Goal: Contribute content: Add original content to the website for others to see

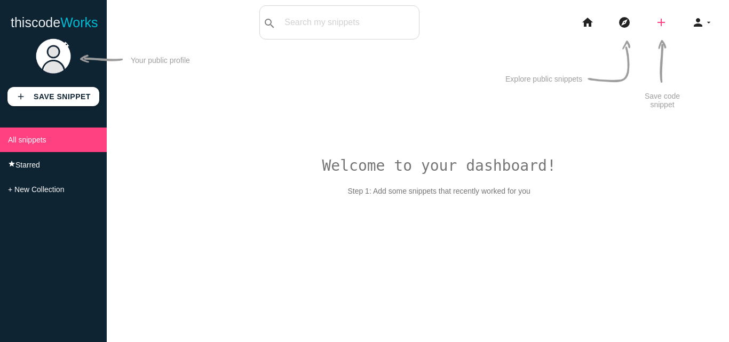
click at [660, 25] on icon "add" at bounding box center [661, 22] width 13 height 34
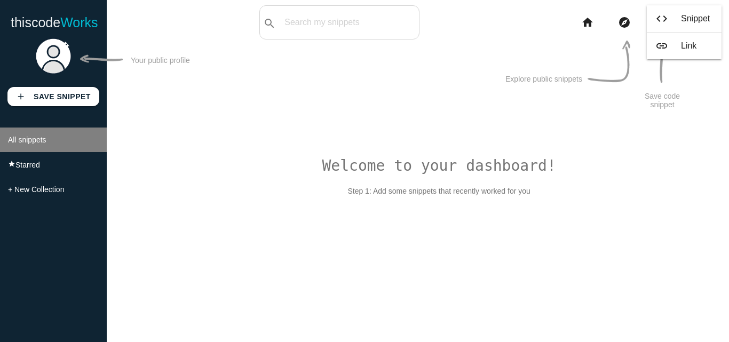
click at [62, 145] on li "All snippets" at bounding box center [53, 140] width 107 height 25
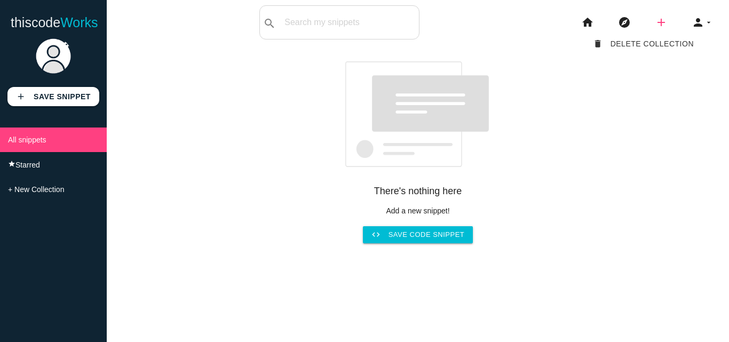
click at [658, 26] on icon "add" at bounding box center [661, 22] width 13 height 34
click at [702, 22] on link "code Snippet" at bounding box center [684, 18] width 75 height 27
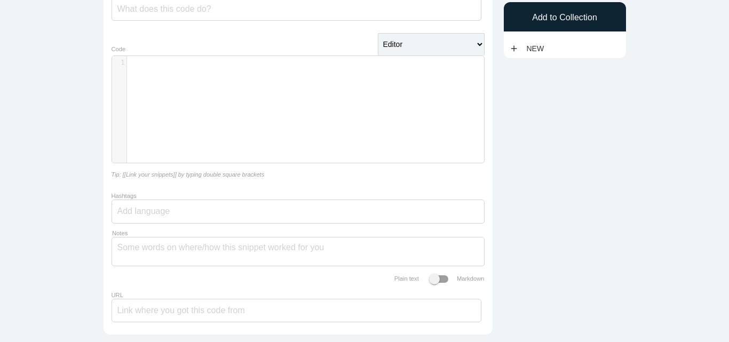
scroll to position [26, 0]
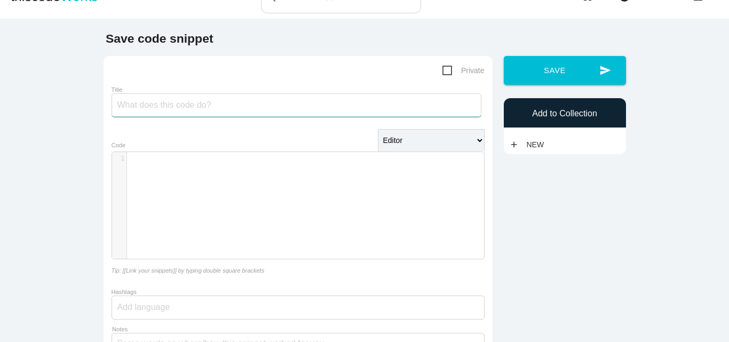
click at [210, 113] on input "Title" at bounding box center [297, 104] width 370 height 23
paste input "Bet365 Clone App – Build Your Own All-in-One Sports & Casino Betting Platform"
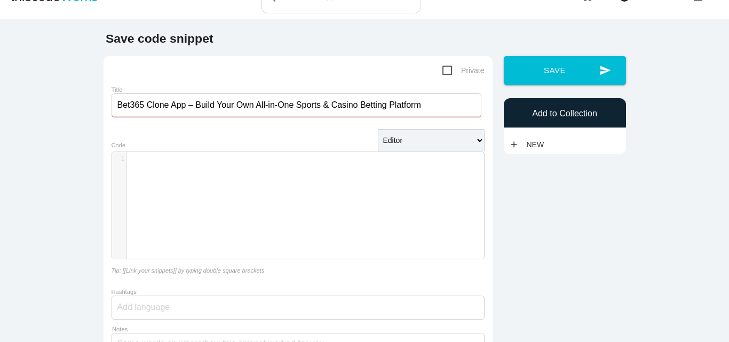
type input "Bet365 Clone App – Build Your Own All-in-One Sports & Casino Betting Platform"
click at [246, 241] on div "​ x 1 ​" at bounding box center [306, 213] width 388 height 123
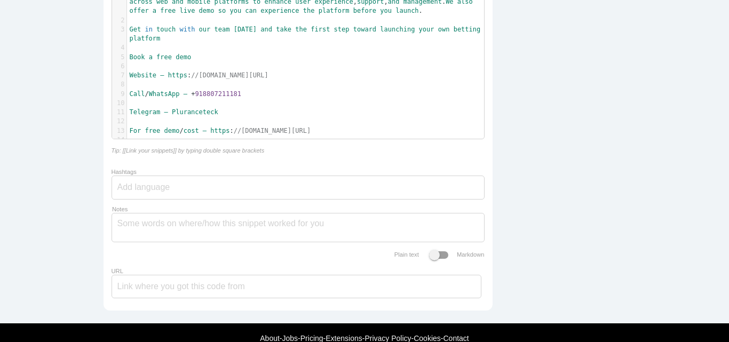
scroll to position [249, 0]
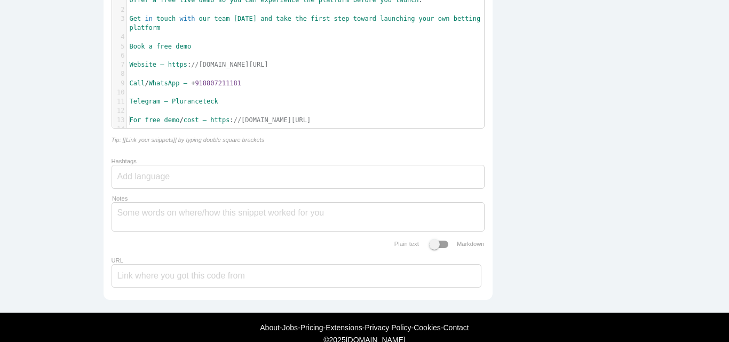
click at [188, 176] on div at bounding box center [298, 177] width 373 height 24
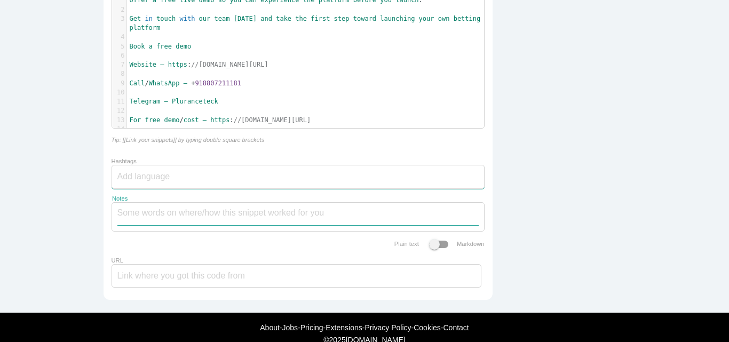
click at [179, 219] on textarea "Notes" at bounding box center [297, 214] width 361 height 22
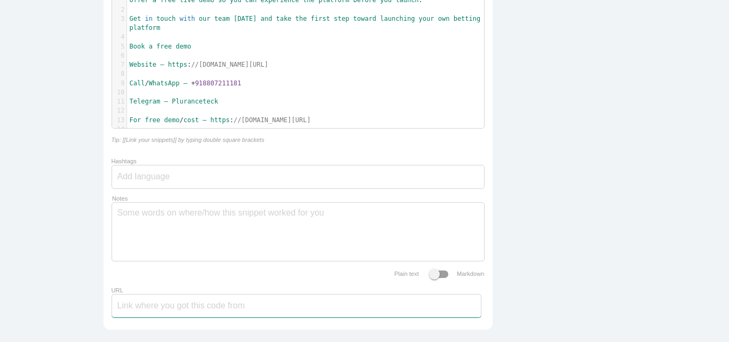
drag, startPoint x: 151, startPoint y: 317, endPoint x: 149, endPoint y: 311, distance: 6.8
click at [151, 317] on input "URL" at bounding box center [297, 305] width 370 height 23
type textarea "[URL][DOMAIN_NAME]"
drag, startPoint x: 314, startPoint y: 59, endPoint x: 160, endPoint y: 59, distance: 154.3
click at [160, 61] on span "Website – https : //www.plurance.com/bet365-clone-script" at bounding box center [199, 64] width 139 height 7
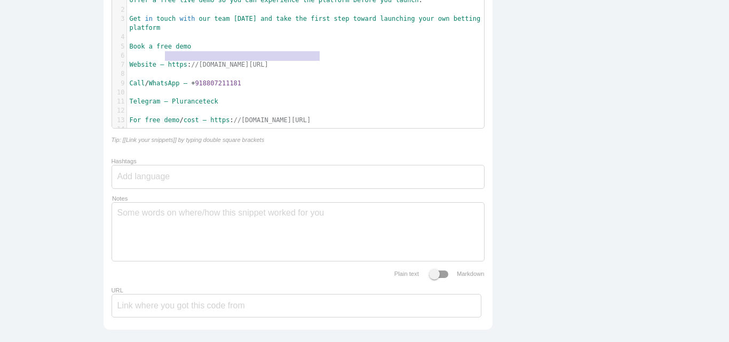
scroll to position [302, 0]
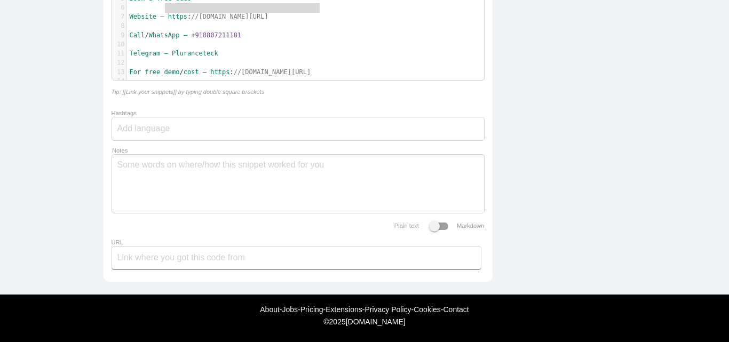
click at [156, 261] on input "URL" at bounding box center [297, 257] width 370 height 23
paste input "[URL][DOMAIN_NAME]"
type input "[URL][DOMAIN_NAME]"
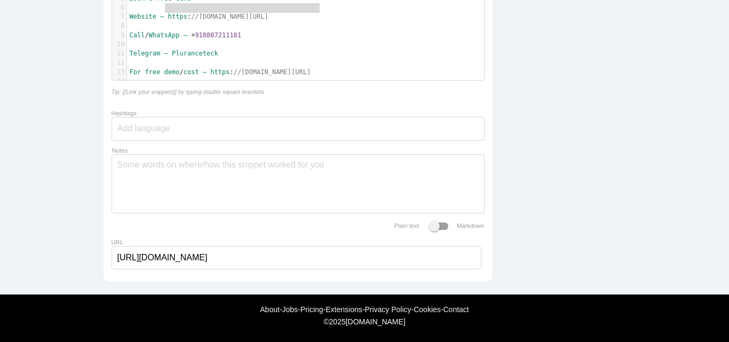
click at [331, 117] on div at bounding box center [298, 129] width 373 height 24
paste input "Bet365 clone script,whitelabel bet365 clone software,bet365 clone app"
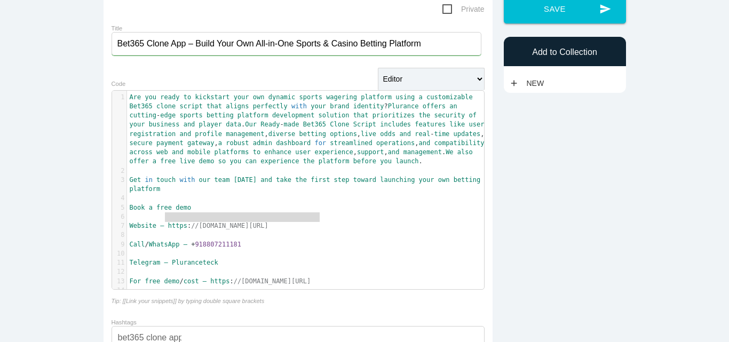
scroll to position [0, 0]
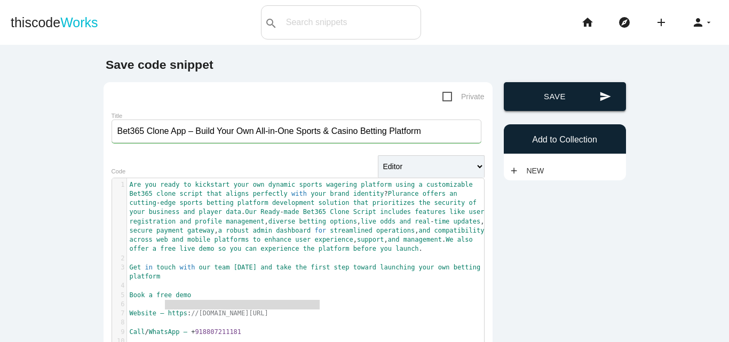
type input "Bet365 clone script,whitelabel bet365 clone software,bet365 clone app"
click at [559, 94] on button "send Save" at bounding box center [565, 96] width 122 height 29
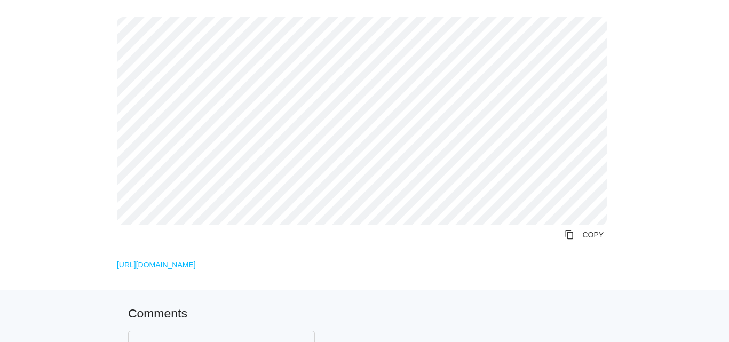
scroll to position [160, 0]
